Goal: Find contact information: Find contact information

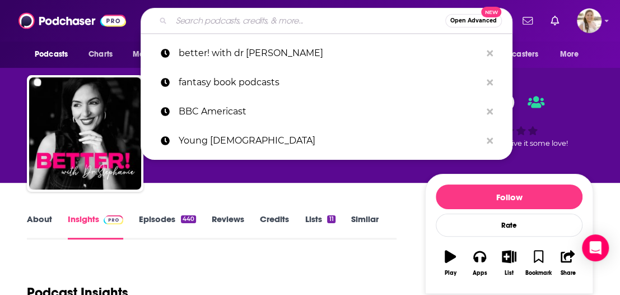
click at [229, 28] on input "Search podcasts, credits, & more..." at bounding box center [308, 21] width 274 height 18
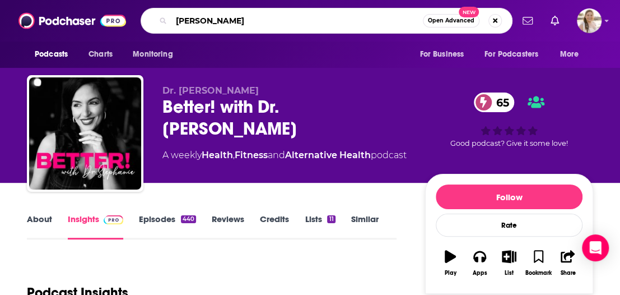
type input "brent gleeson"
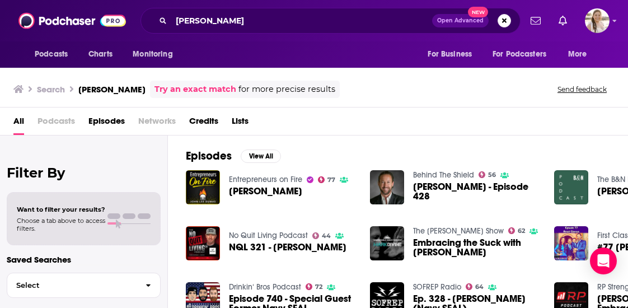
drag, startPoint x: 275, startPoint y: 240, endPoint x: 266, endPoint y: 233, distance: 12.0
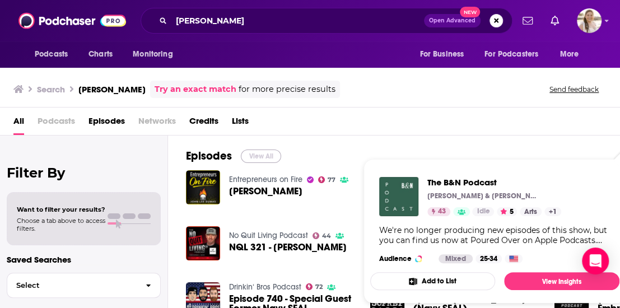
click at [260, 154] on button "View All" at bounding box center [261, 156] width 40 height 13
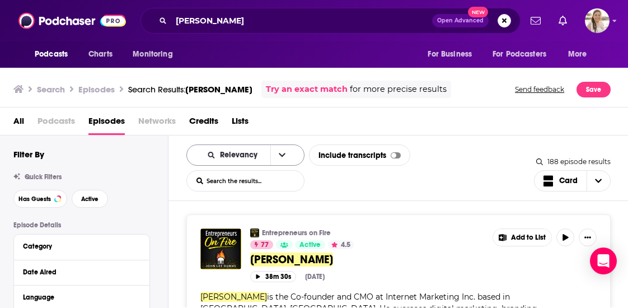
click at [271, 161] on button "open menu" at bounding box center [283, 155] width 24 height 20
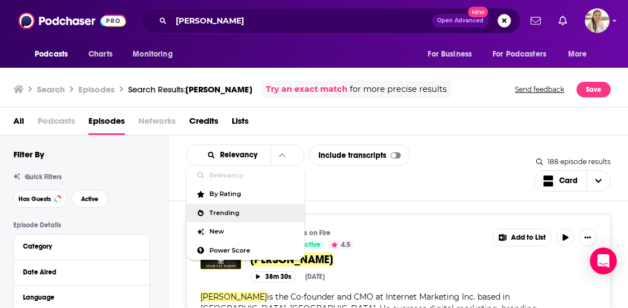
click at [251, 211] on span "Trending" at bounding box center [252, 213] width 86 height 6
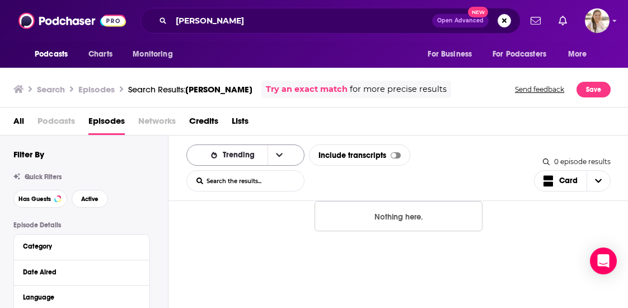
click at [276, 157] on icon "open menu" at bounding box center [279, 155] width 7 height 8
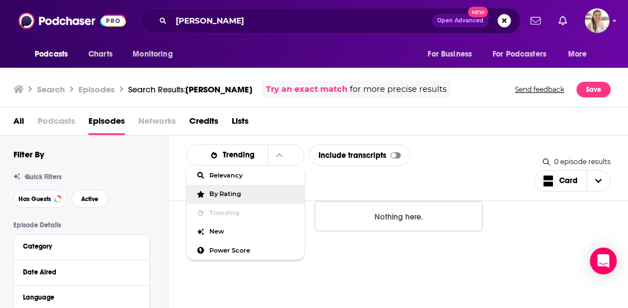
click at [241, 192] on span "By Rating" at bounding box center [252, 194] width 86 height 6
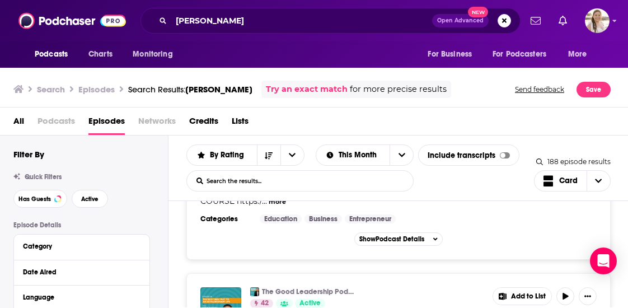
scroll to position [4033, 0]
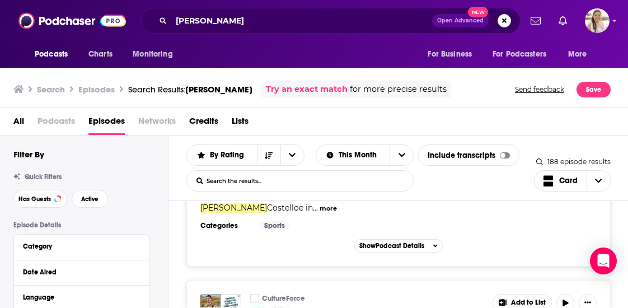
scroll to position [4872, 0]
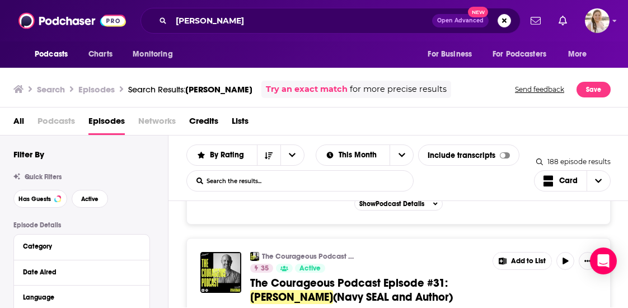
scroll to position [6496, 0]
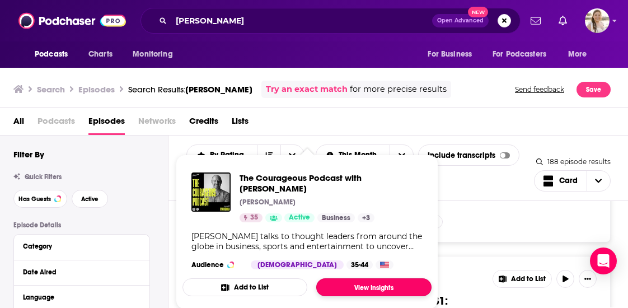
drag, startPoint x: 300, startPoint y: 230, endPoint x: 358, endPoint y: 278, distance: 76.0
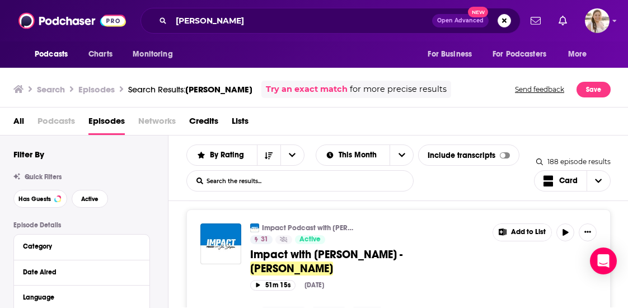
scroll to position [7113, 0]
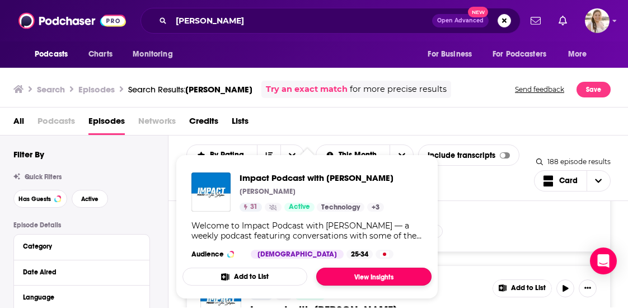
drag, startPoint x: 332, startPoint y: 229, endPoint x: 332, endPoint y: 276, distance: 47.6
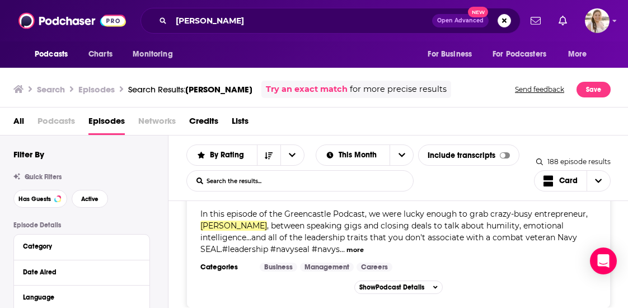
scroll to position [9745, 0]
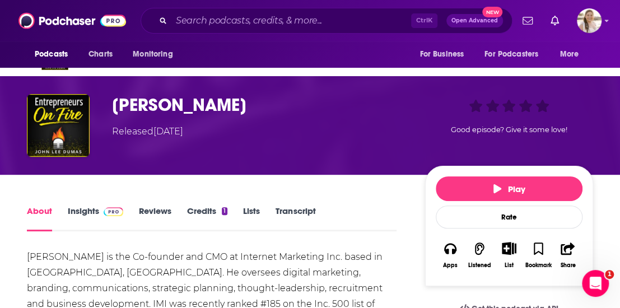
scroll to position [56, 0]
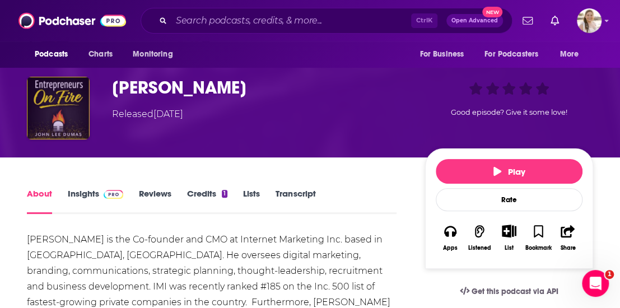
click at [72, 120] on img "Brent Gleeson" at bounding box center [58, 108] width 63 height 63
click at [70, 110] on img "Brent Gleeson" at bounding box center [58, 108] width 63 height 63
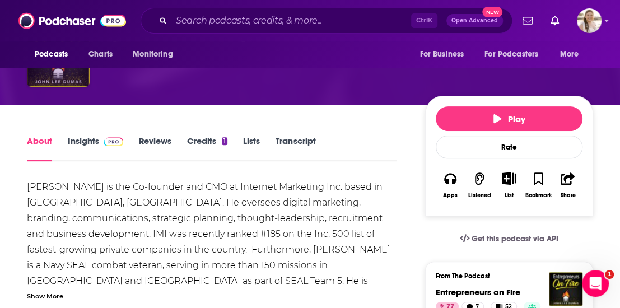
scroll to position [53, 0]
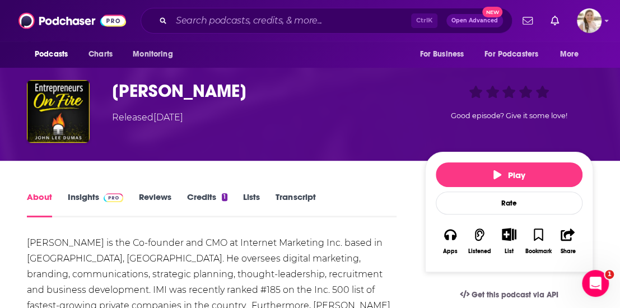
click at [164, 94] on h1 "Brent Gleeson" at bounding box center [259, 91] width 295 height 22
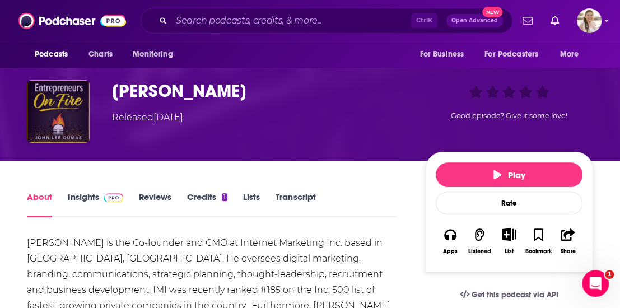
click at [75, 113] on img "Brent Gleeson" at bounding box center [58, 111] width 63 height 63
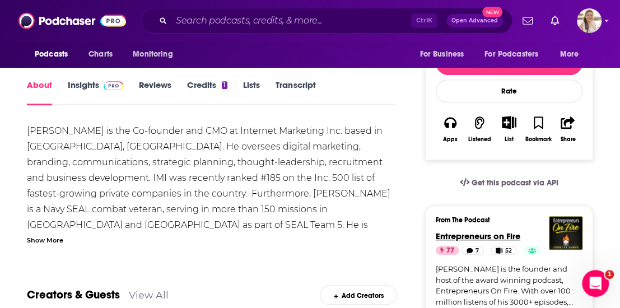
click at [509, 232] on span "Entrepreneurs on Fire" at bounding box center [478, 236] width 85 height 11
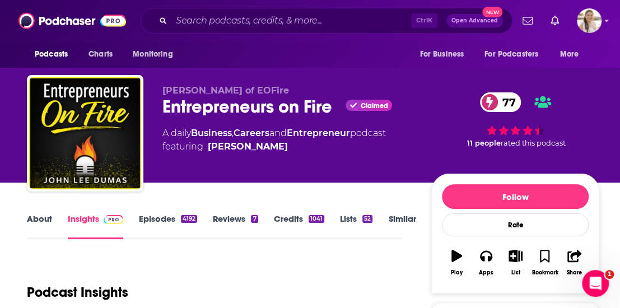
click at [36, 221] on link "About" at bounding box center [39, 226] width 25 height 26
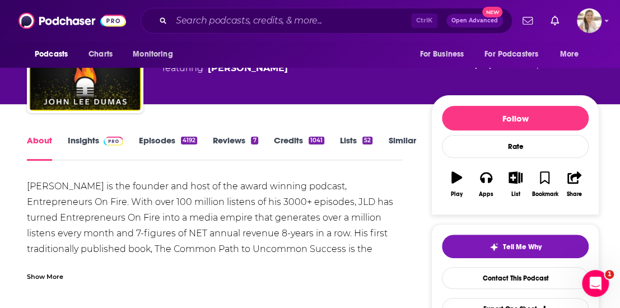
scroll to position [112, 0]
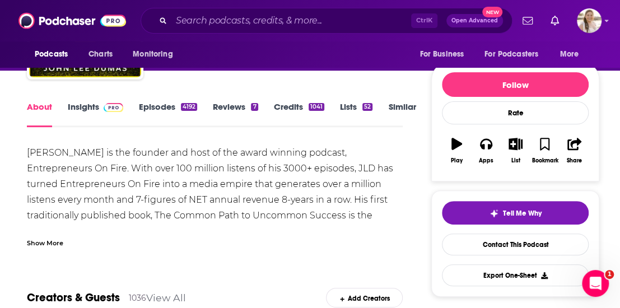
click at [310, 229] on div "Show More" at bounding box center [215, 238] width 376 height 19
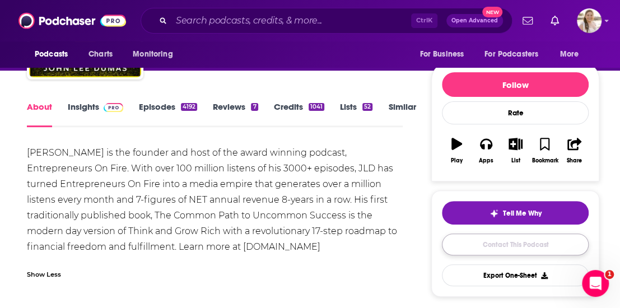
click at [510, 237] on link "Contact This Podcast" at bounding box center [515, 245] width 147 height 22
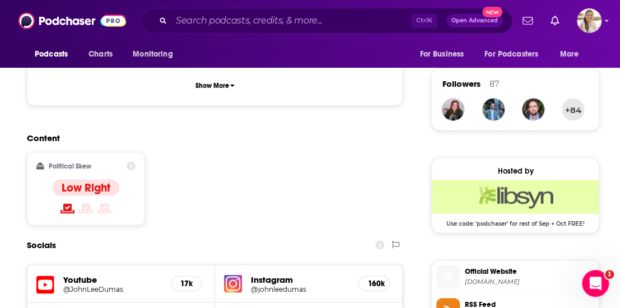
scroll to position [1073, 0]
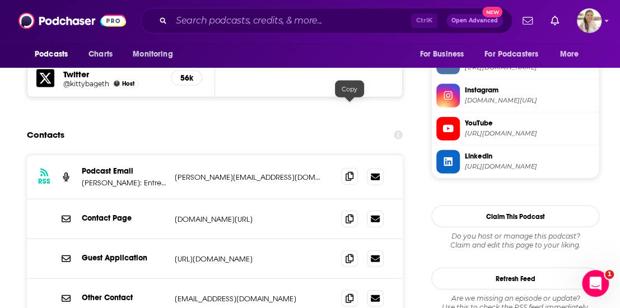
click at [348, 168] on span at bounding box center [349, 176] width 17 height 17
